Goal: Obtain resource: Download file/media

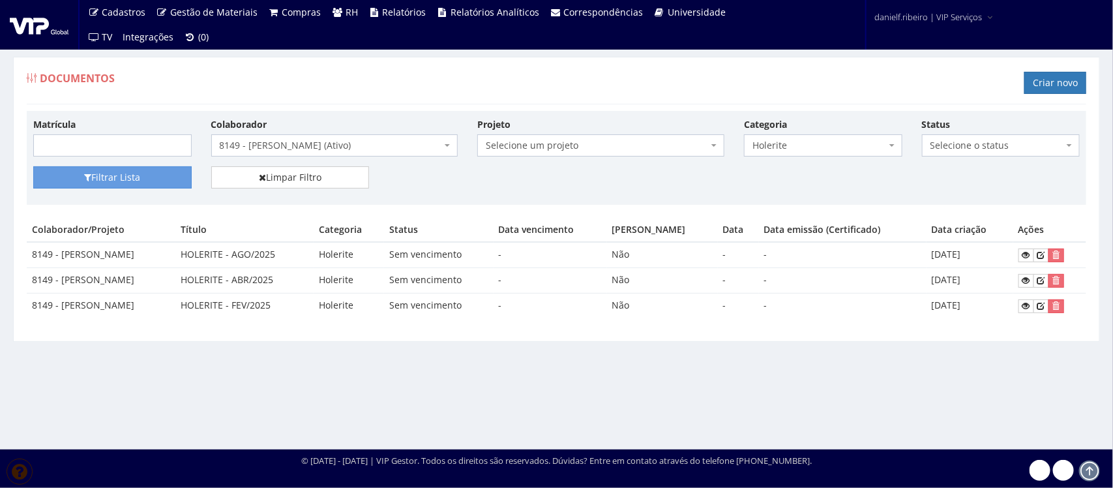
click at [323, 147] on span "8149 - LUCAS ALVES PRATES (Ativo)" at bounding box center [331, 145] width 222 height 13
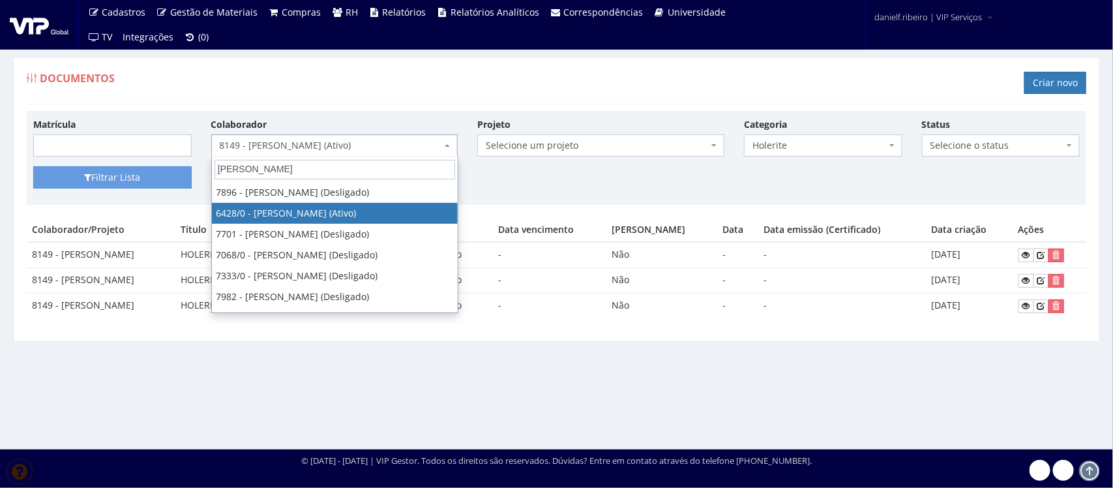
type input "alexandre"
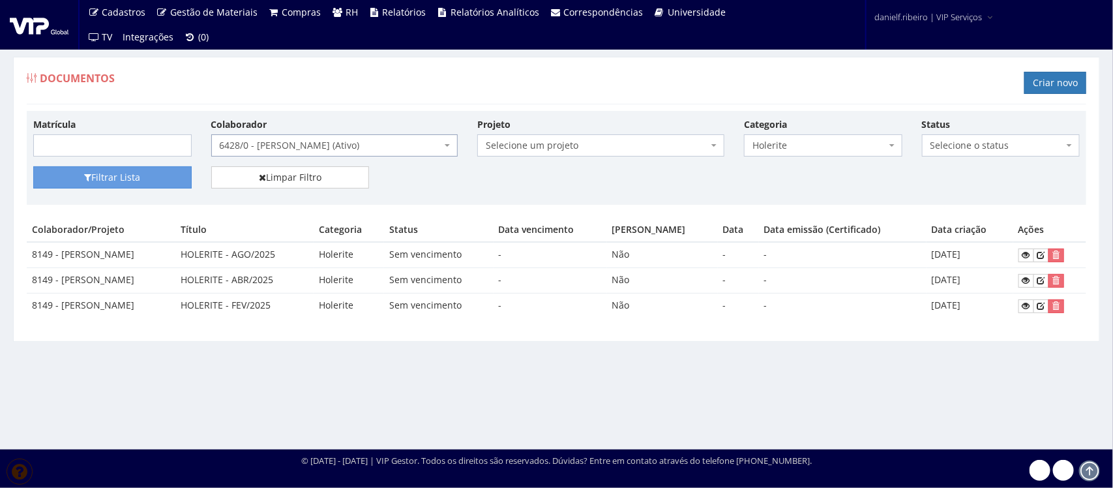
select select "62"
click at [115, 178] on button "Filtrar Lista" at bounding box center [112, 177] width 158 height 22
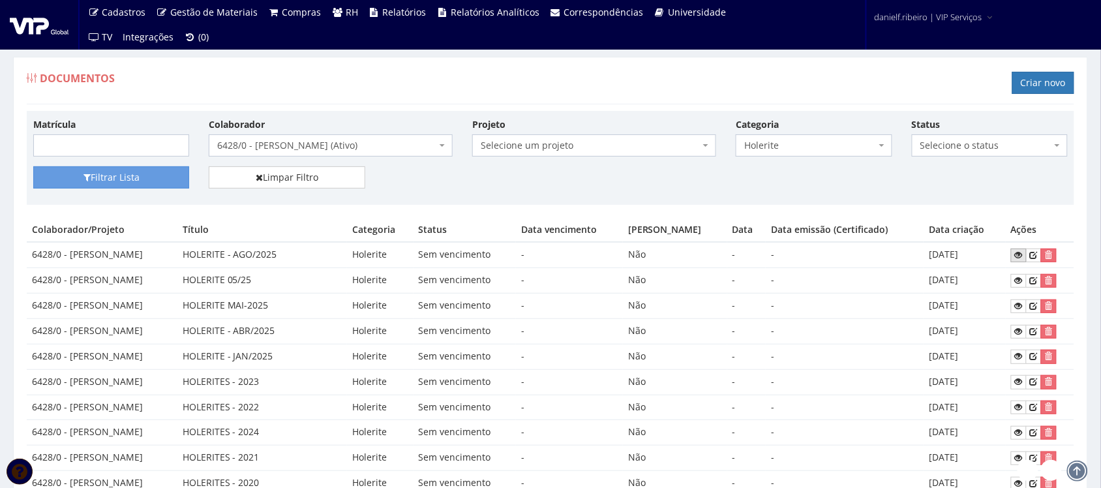
click at [1019, 258] on icon at bounding box center [1019, 254] width 8 height 9
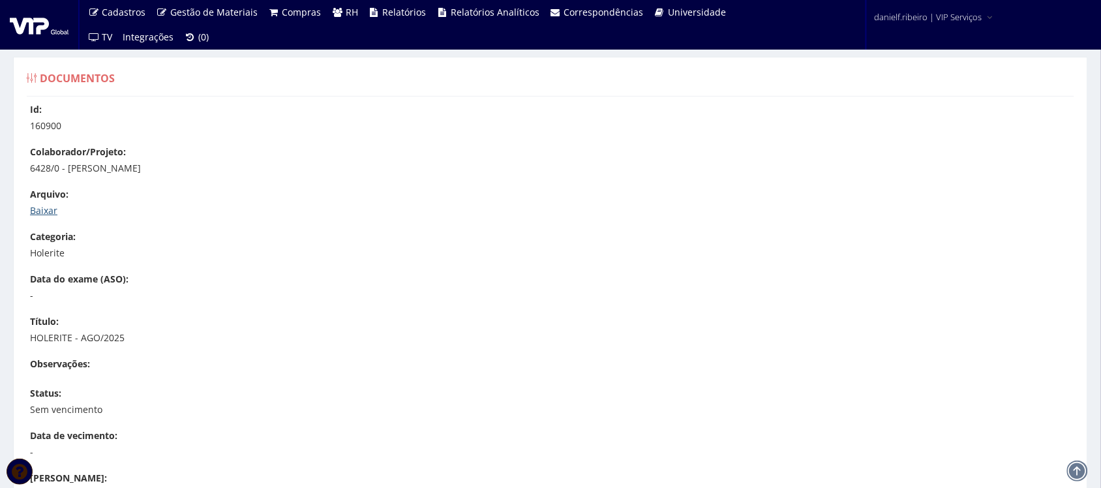
click at [37, 206] on link "Baixar" at bounding box center [43, 210] width 27 height 12
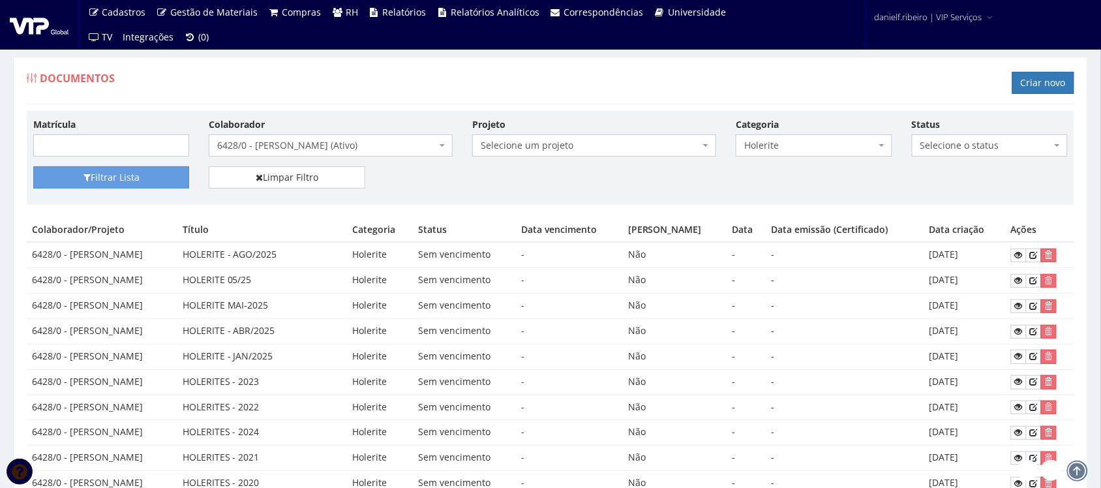
click at [239, 145] on span "6428/0 - [PERSON_NAME] (Ativo)" at bounding box center [326, 145] width 219 height 13
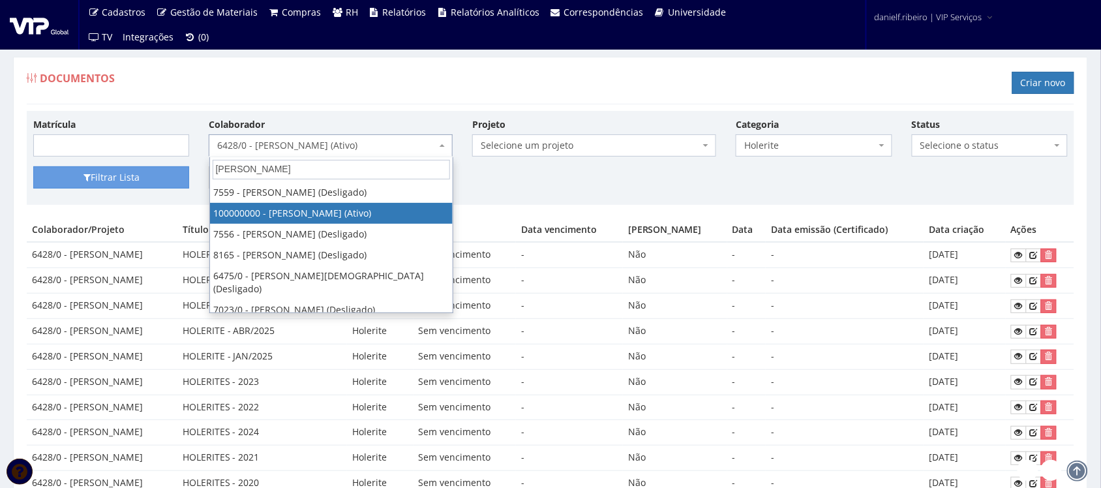
type input "bruno"
select select "3420"
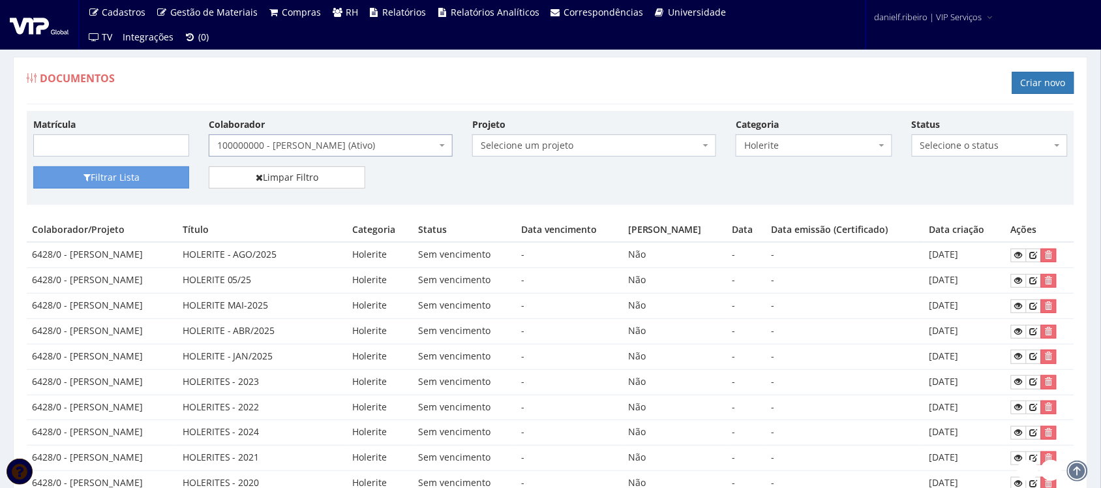
click at [125, 165] on div "Matrícula Colaborador Selecione um colaborador 7015/0 - ADEILTON LUIZ NETO (Des…" at bounding box center [550, 141] width 1054 height 49
click at [125, 181] on button "Filtrar Lista" at bounding box center [111, 177] width 156 height 22
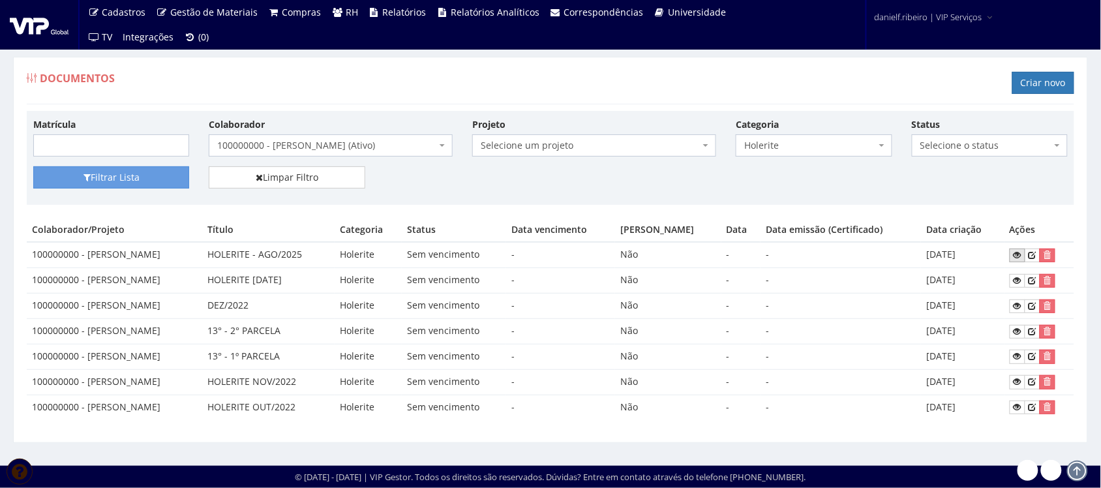
click at [1019, 256] on icon at bounding box center [1017, 254] width 8 height 9
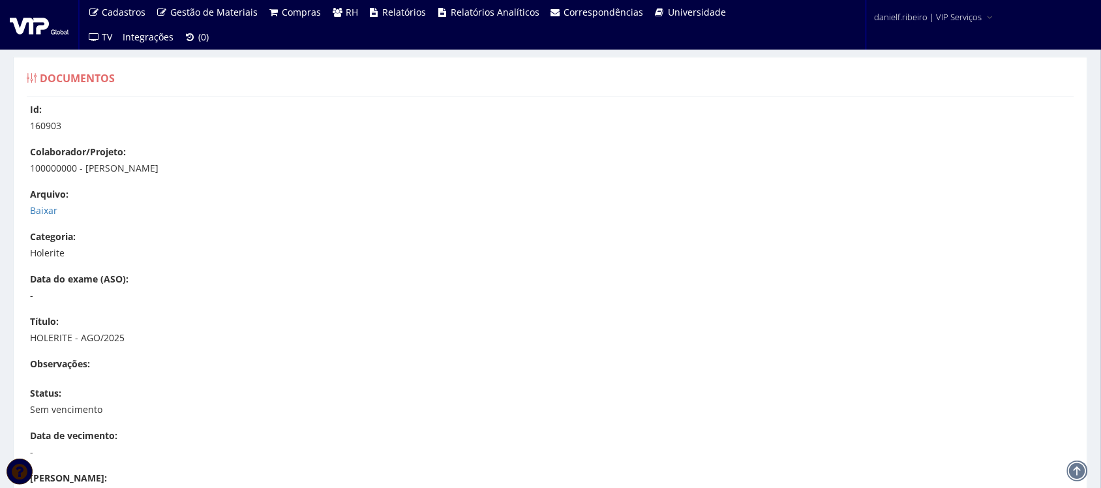
click at [48, 202] on div "Arquivo: Baixar" at bounding box center [557, 202] width 1054 height 29
click at [50, 210] on link "Baixar" at bounding box center [43, 210] width 27 height 12
click at [50, 213] on link "Baixar" at bounding box center [43, 210] width 27 height 12
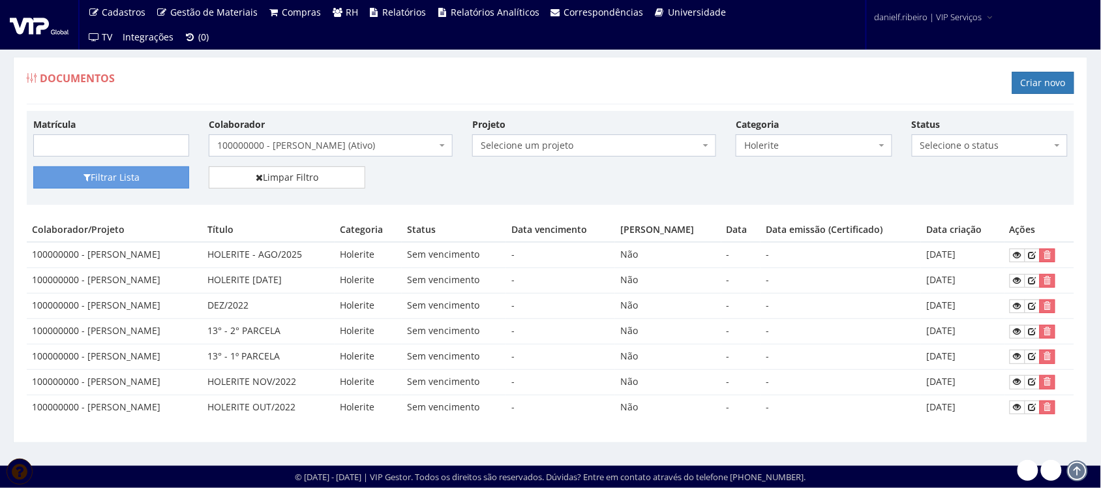
click at [399, 82] on div "Documentos Criar novo" at bounding box center [550, 84] width 1047 height 39
click at [340, 79] on div "Documentos Criar novo" at bounding box center [550, 84] width 1047 height 39
click at [369, 150] on span "100000000 - BRUNO ALVES AFONSO (Ativo)" at bounding box center [326, 145] width 219 height 13
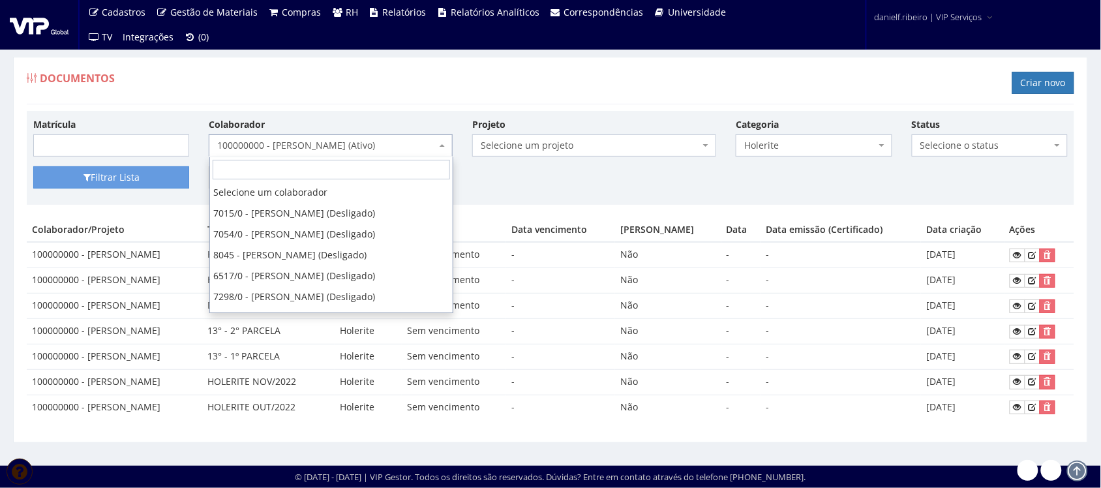
scroll to position [4827, 0]
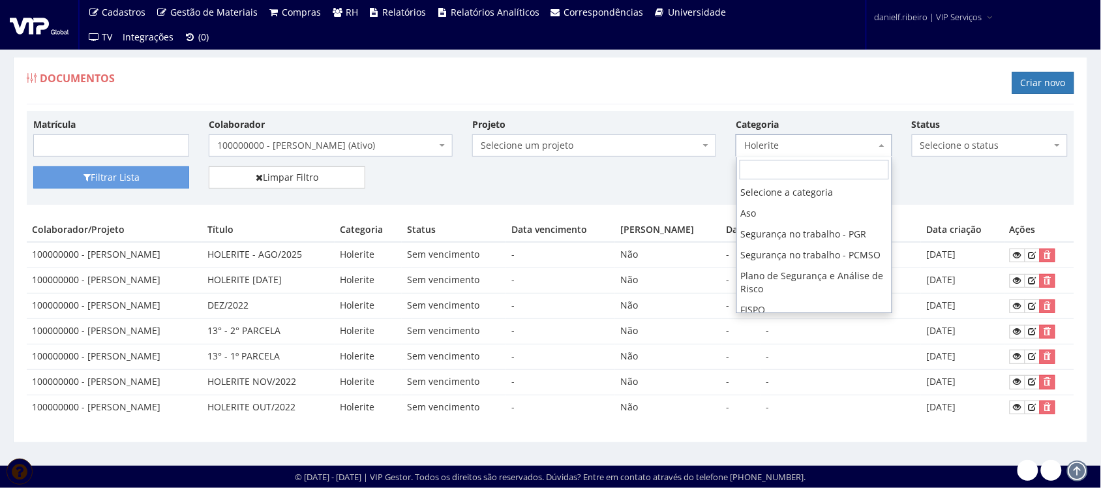
click at [770, 153] on span "Holerite" at bounding box center [814, 145] width 156 height 22
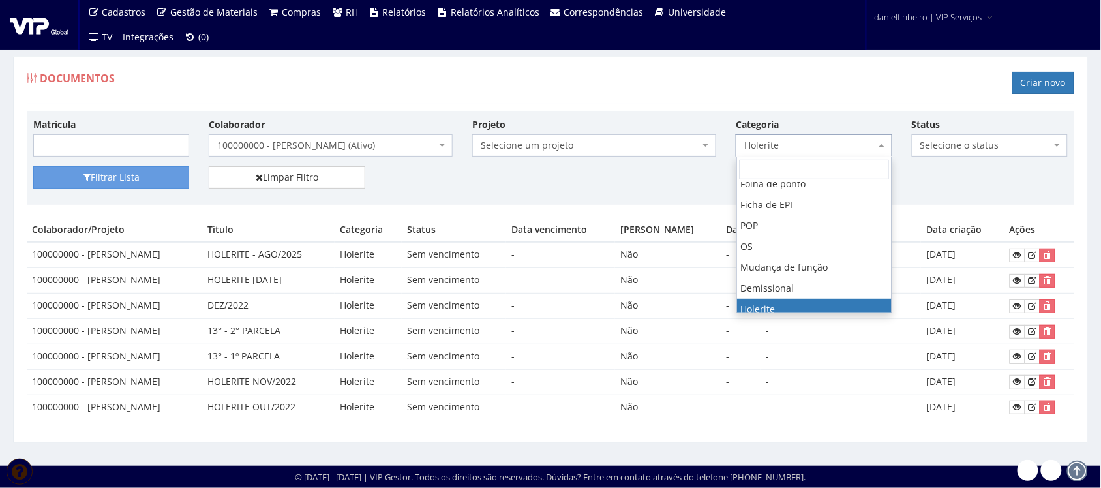
scroll to position [140, 0]
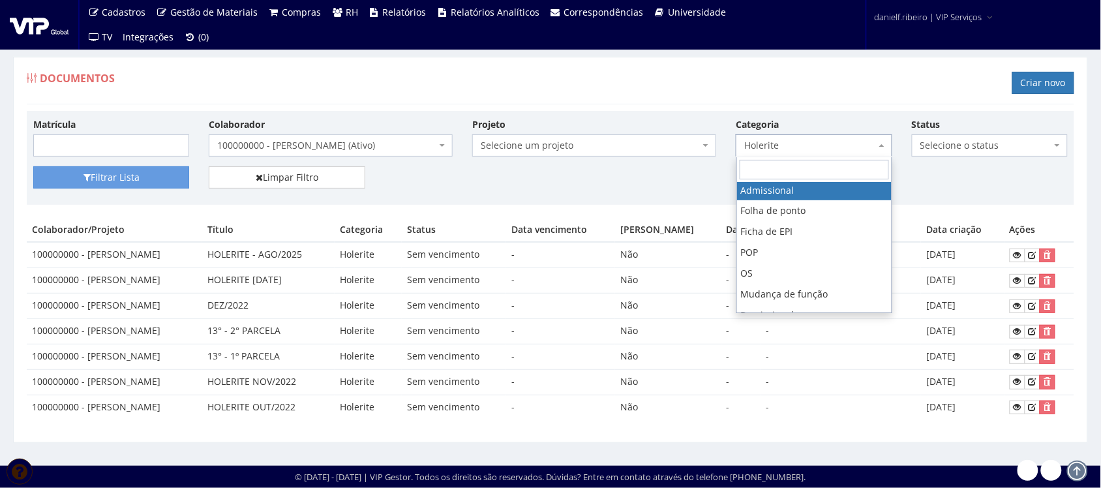
select select "admissional"
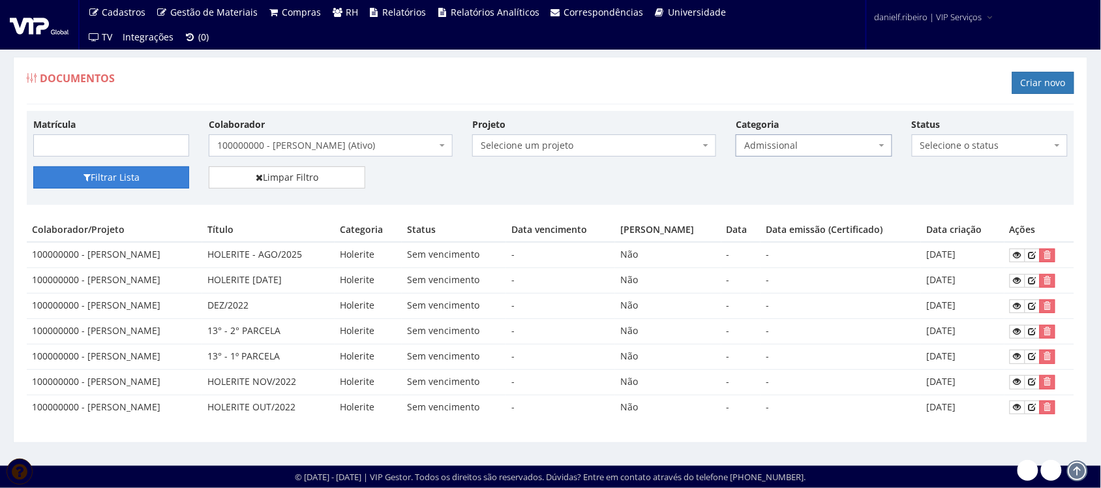
click at [145, 173] on button "Filtrar Lista" at bounding box center [111, 177] width 156 height 22
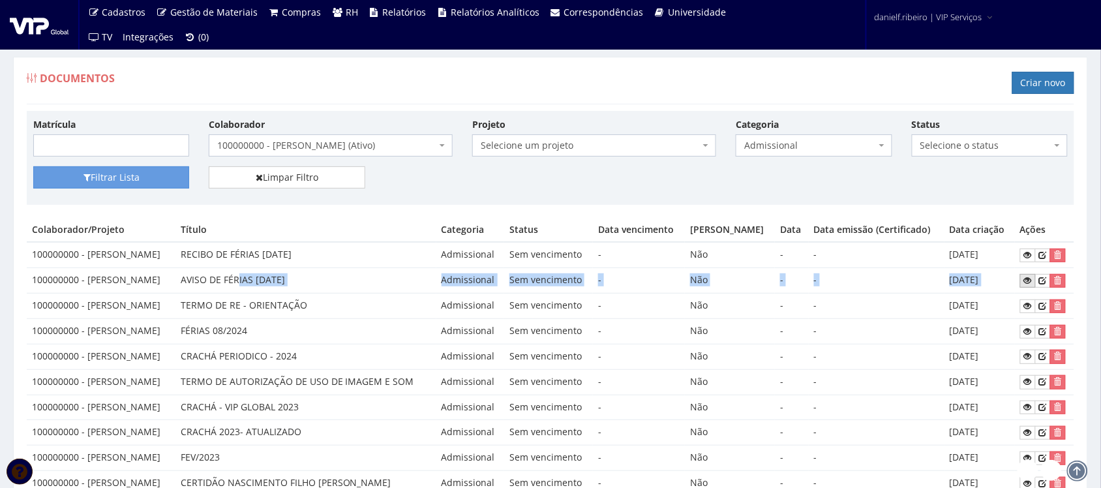
drag, startPoint x: 261, startPoint y: 279, endPoint x: 1037, endPoint y: 286, distance: 776.1
click at [1037, 286] on tr "100000000 - BRUNO ALVES AFONSO AVISO DE FÉRIAS 21-03-25 Admissional Sem vencime…" at bounding box center [550, 280] width 1047 height 25
click at [1032, 288] on link at bounding box center [1028, 281] width 16 height 14
click at [1030, 260] on link at bounding box center [1028, 255] width 16 height 14
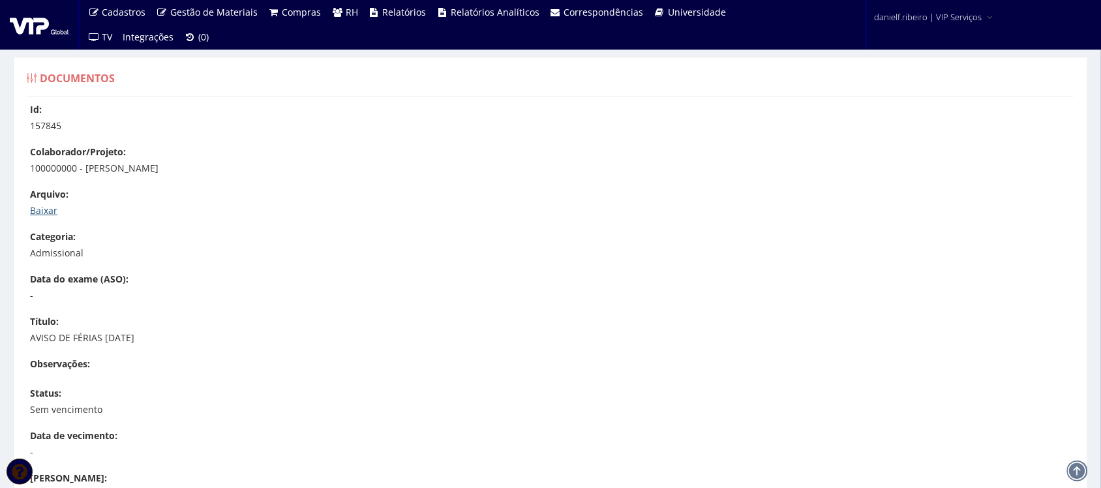
click at [53, 209] on link "Baixar" at bounding box center [43, 210] width 27 height 12
click at [41, 211] on link "Baixar" at bounding box center [43, 210] width 27 height 12
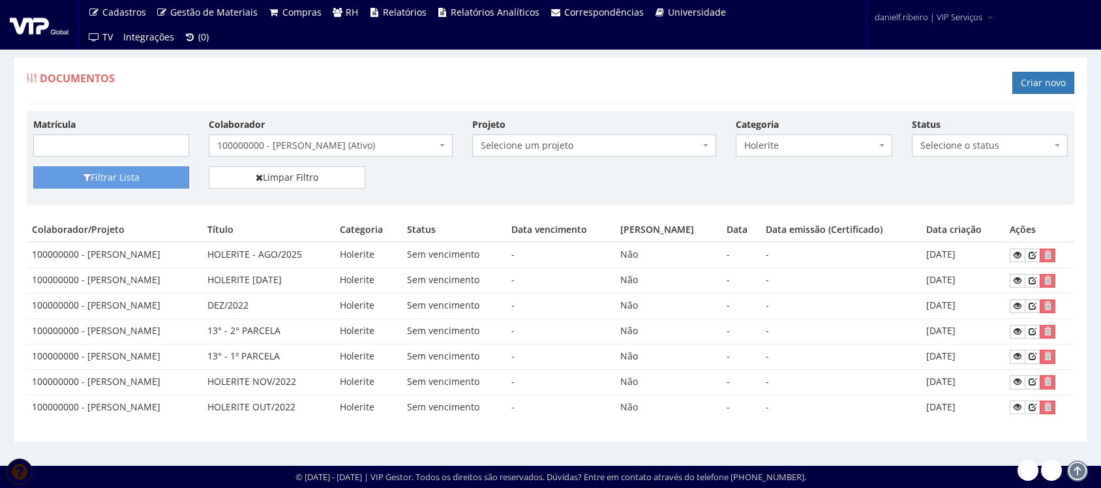
select select "admissional"
click at [56, 82] on span "Documentos" at bounding box center [77, 78] width 75 height 14
